Goal: Task Accomplishment & Management: Manage account settings

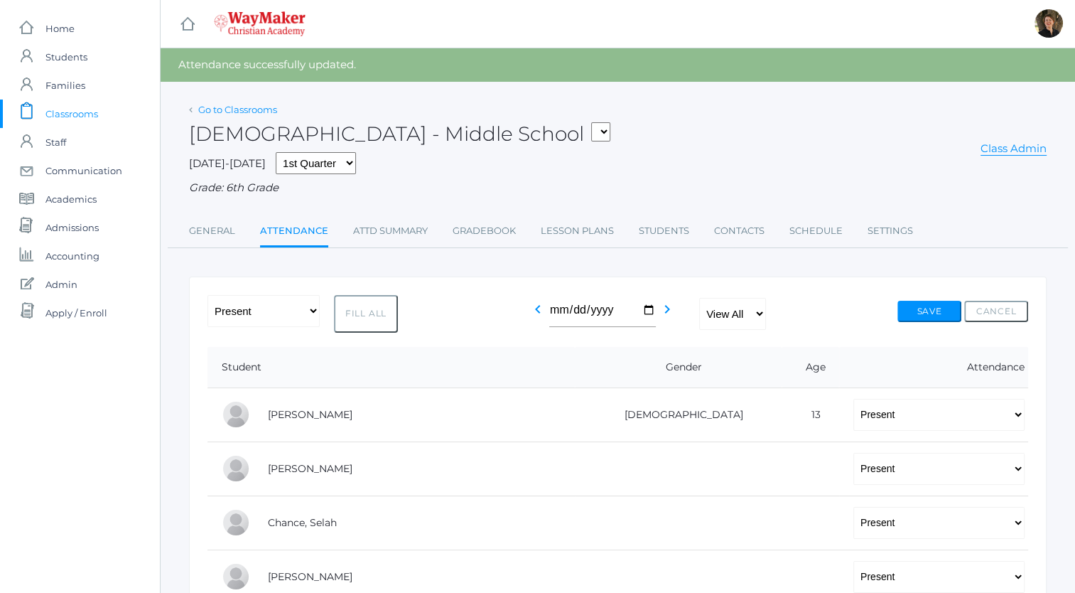
click at [256, 109] on link "Go to Classrooms" at bounding box center [237, 109] width 79 height 11
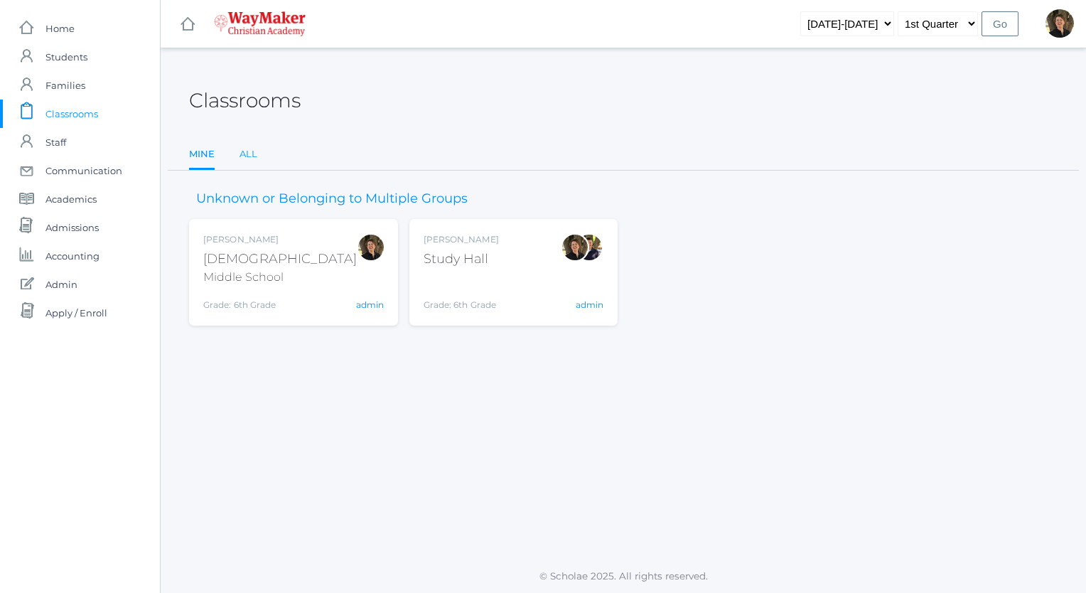
click at [247, 154] on link "All" at bounding box center [248, 154] width 18 height 28
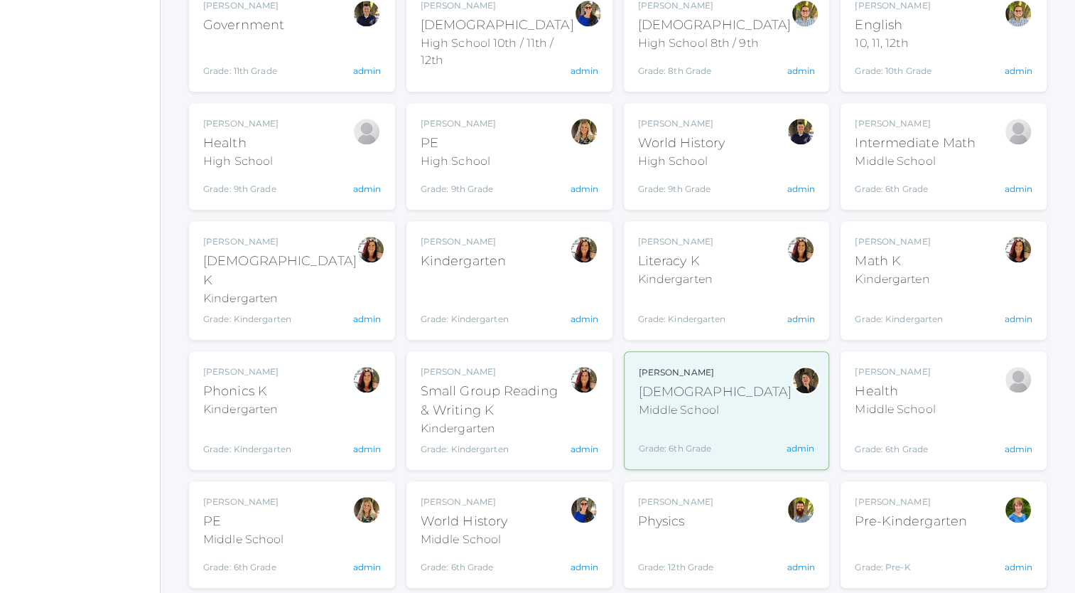
scroll to position [1332, 0]
click at [358, 561] on link "admin" at bounding box center [367, 566] width 28 height 11
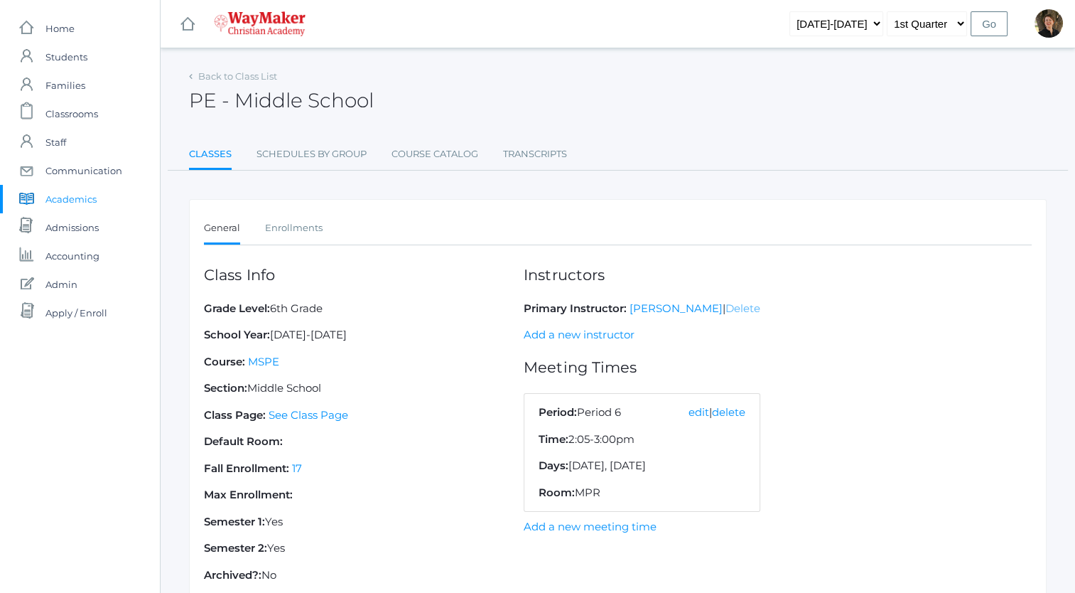
click at [727, 304] on link "Delete" at bounding box center [743, 308] width 35 height 14
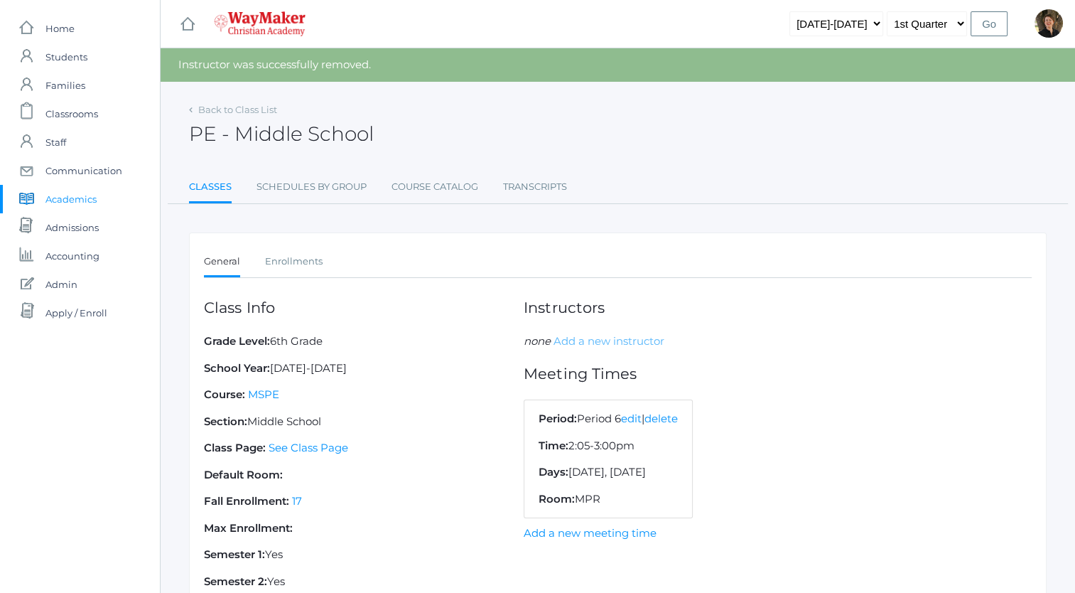
click at [569, 340] on link "Add a new instructor" at bounding box center [609, 341] width 111 height 14
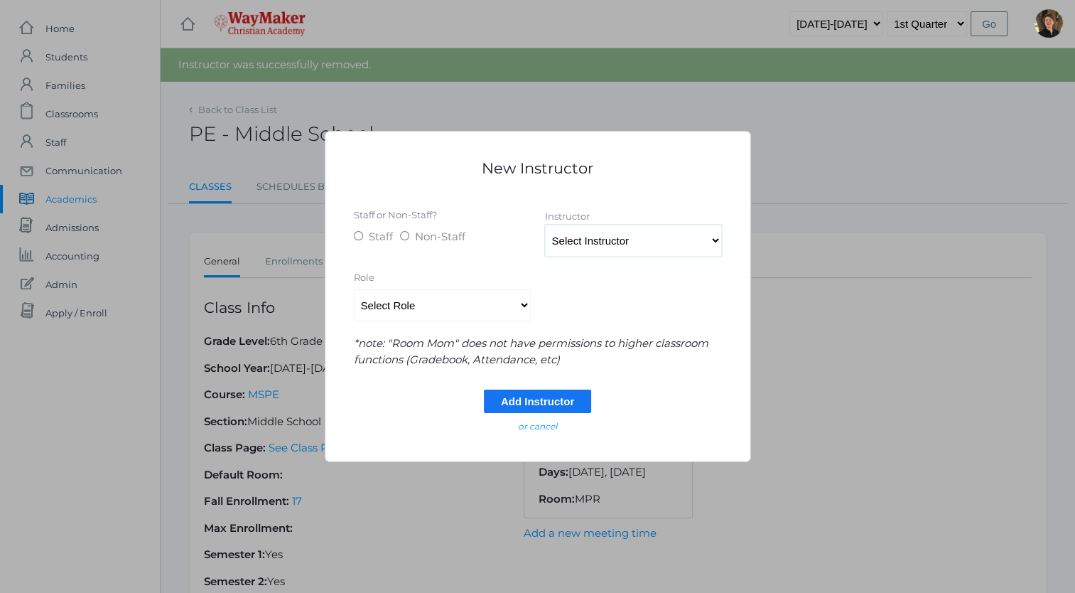
click at [618, 242] on select "Select Instructor [PERSON_NAME], [PERSON_NAME], [PERSON_NAME], [PERSON_NAME], […" at bounding box center [633, 241] width 177 height 32
select select "4563"
click at [545, 225] on select "Select Instructor [PERSON_NAME], [PERSON_NAME], [PERSON_NAME], [PERSON_NAME], […" at bounding box center [633, 241] width 177 height 32
click at [555, 393] on input "Add Instructor" at bounding box center [537, 400] width 107 height 23
click at [523, 303] on select "Select Role Primary Instructor Secondary Instructor Auxilium Substitute Other *…" at bounding box center [442, 305] width 177 height 32
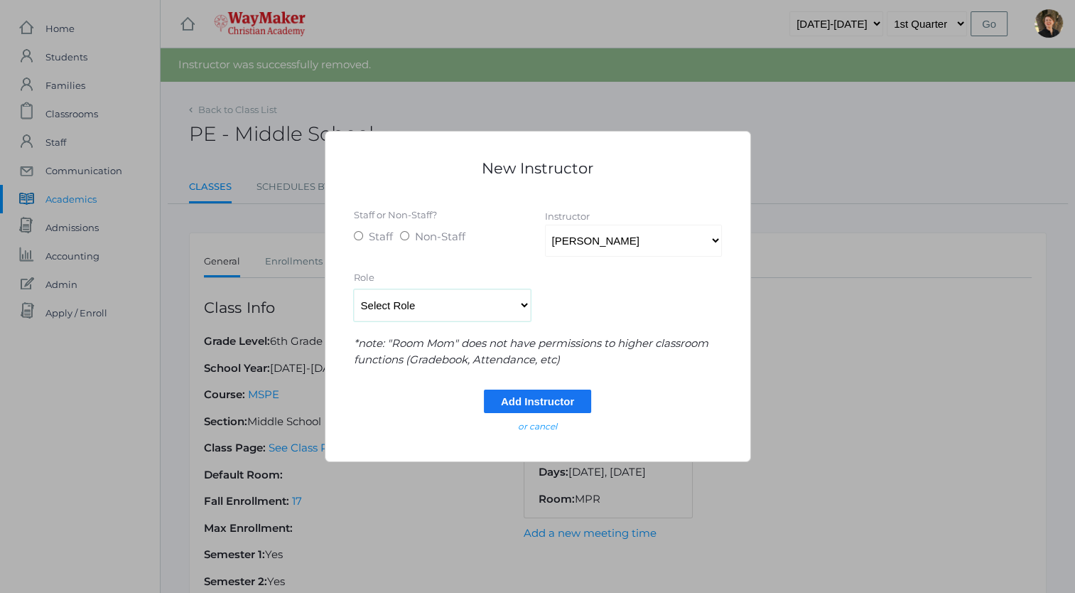
select select "Primary Instructor"
click at [354, 289] on select "Select Role Primary Instructor Secondary Instructor Auxilium Substitute Other *…" at bounding box center [442, 305] width 177 height 32
click at [516, 401] on input "Add Instructor" at bounding box center [537, 400] width 107 height 23
